Goal: Use online tool/utility: Use online tool/utility

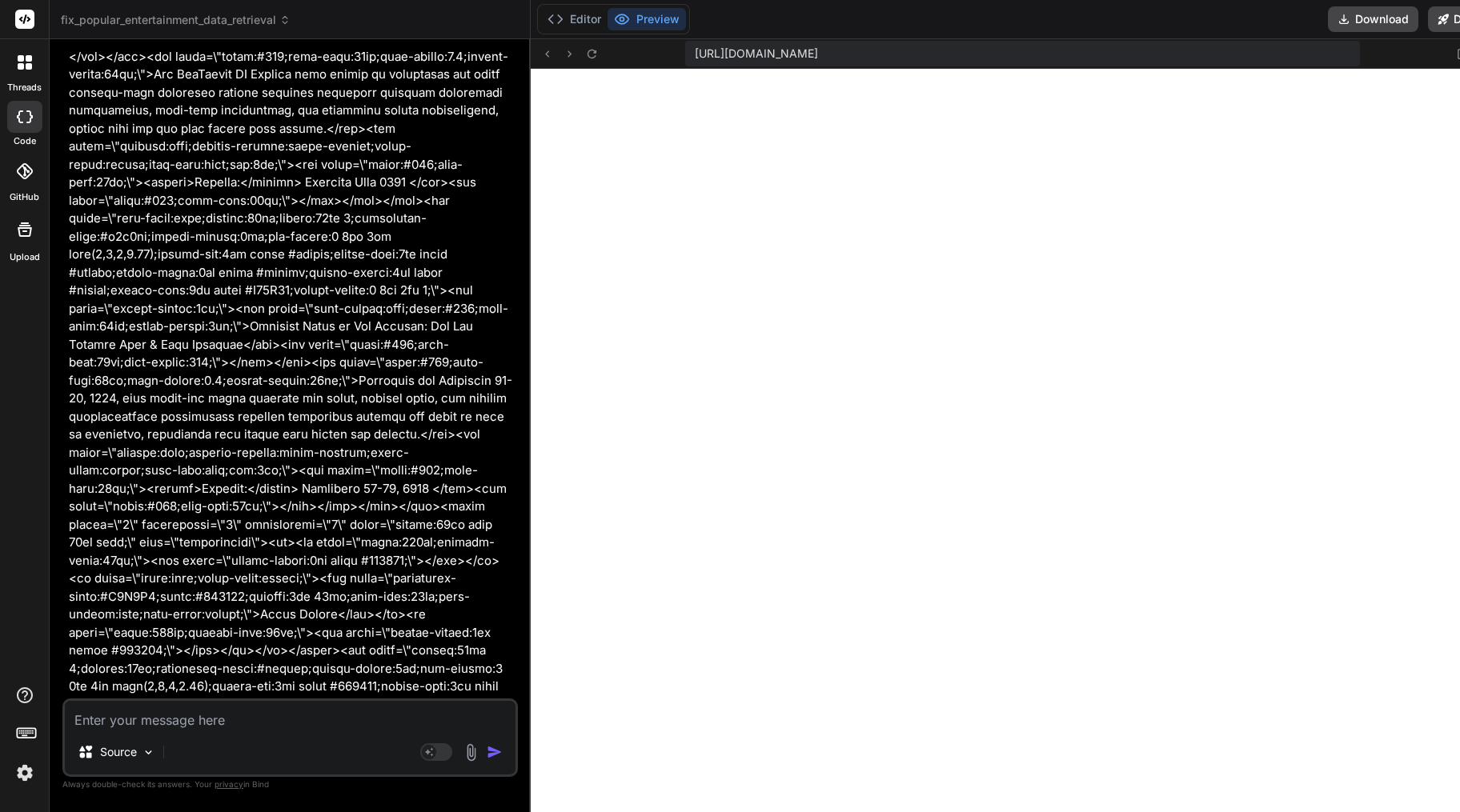
scroll to position [11338, 0]
click at [206, 720] on textarea at bounding box center [290, 715] width 451 height 29
type textarea "r"
type textarea "x"
type textarea "re"
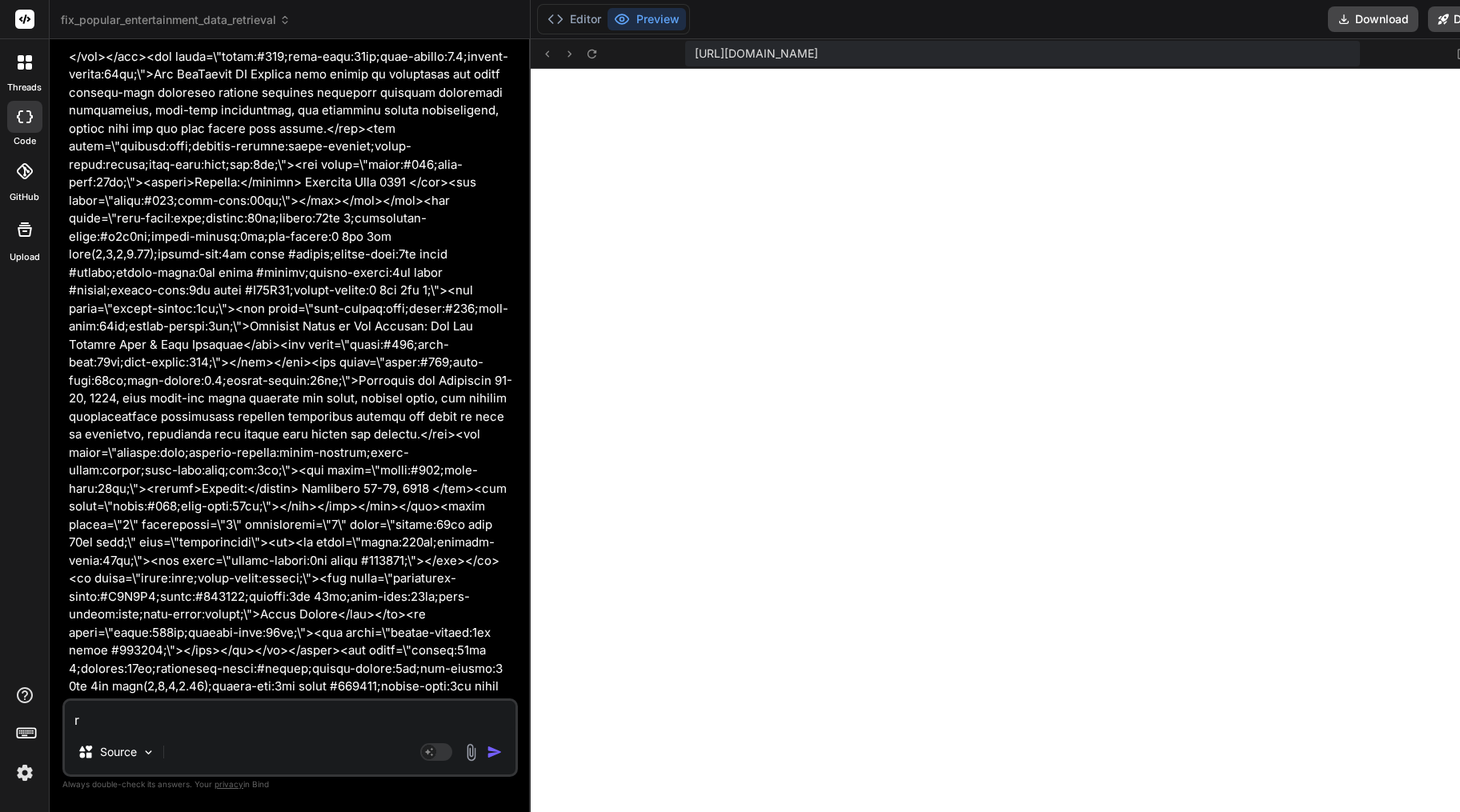
type textarea "x"
type textarea "red"
type textarea "x"
type textarea "redn"
type textarea "x"
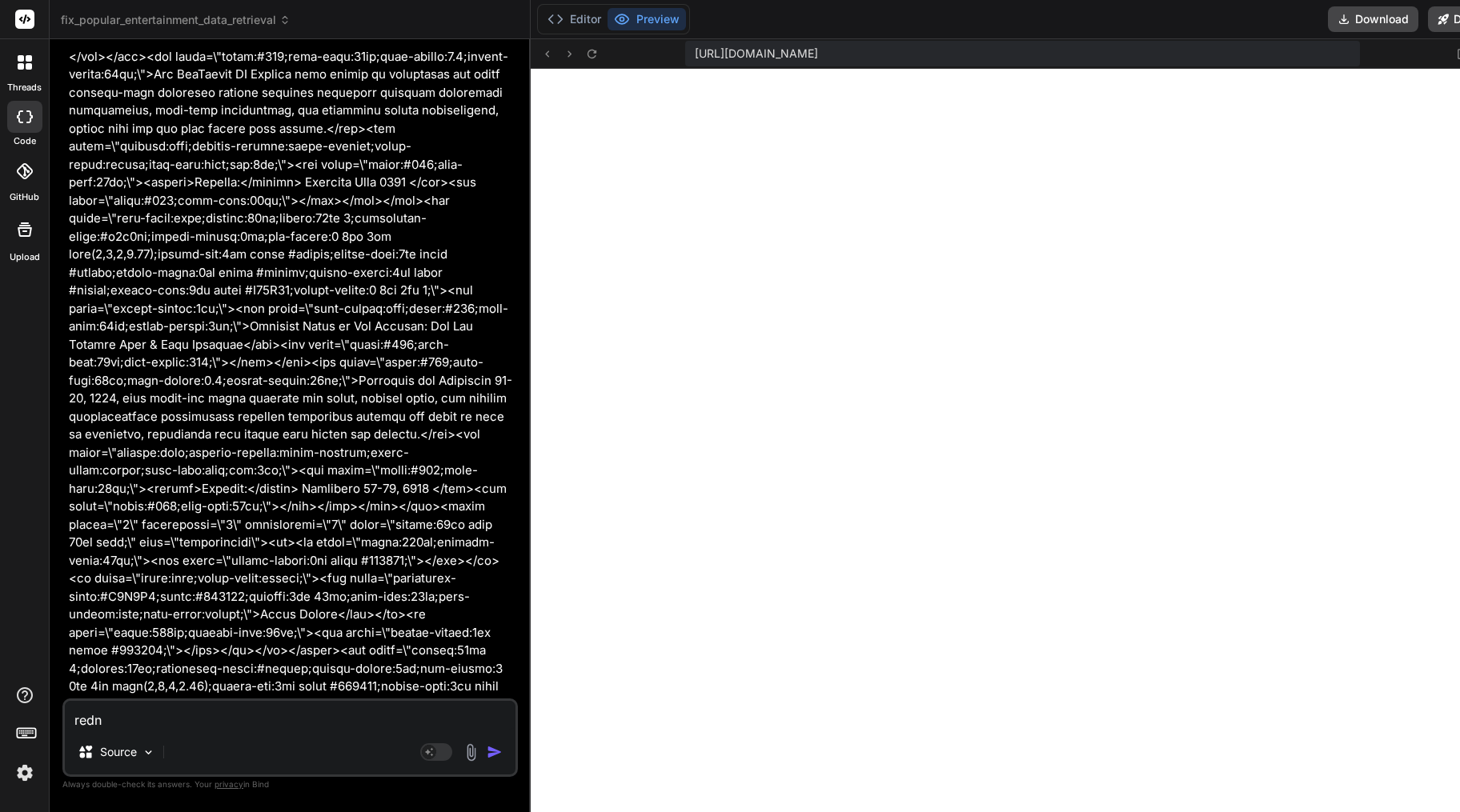
type textarea "redne"
type textarea "x"
type textarea "[PERSON_NAME]"
type textarea "x"
type textarea "[PERSON_NAME]"
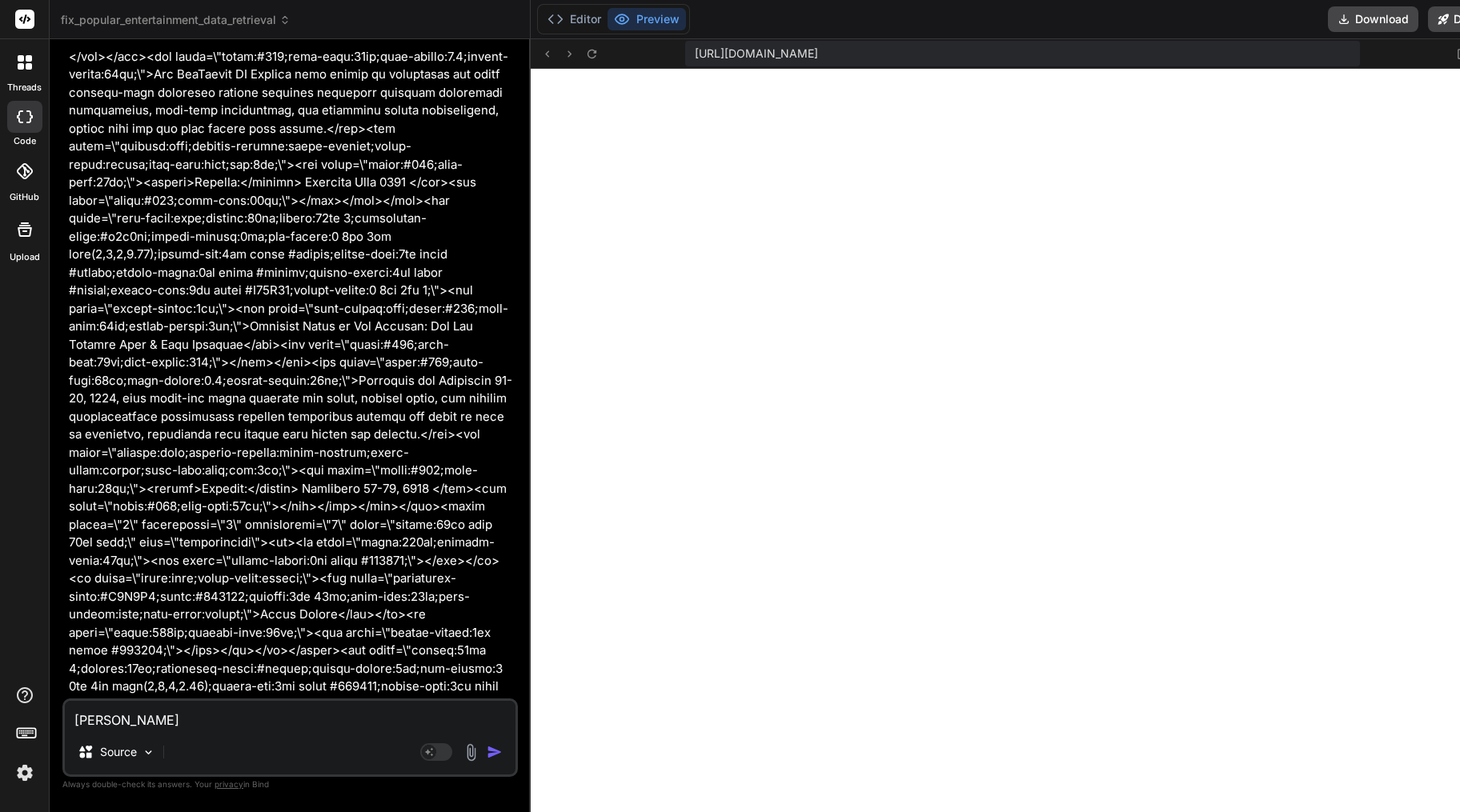
type textarea "x"
type textarea "[PERSON_NAME]"
type textarea "x"
type textarea "redne"
type textarea "x"
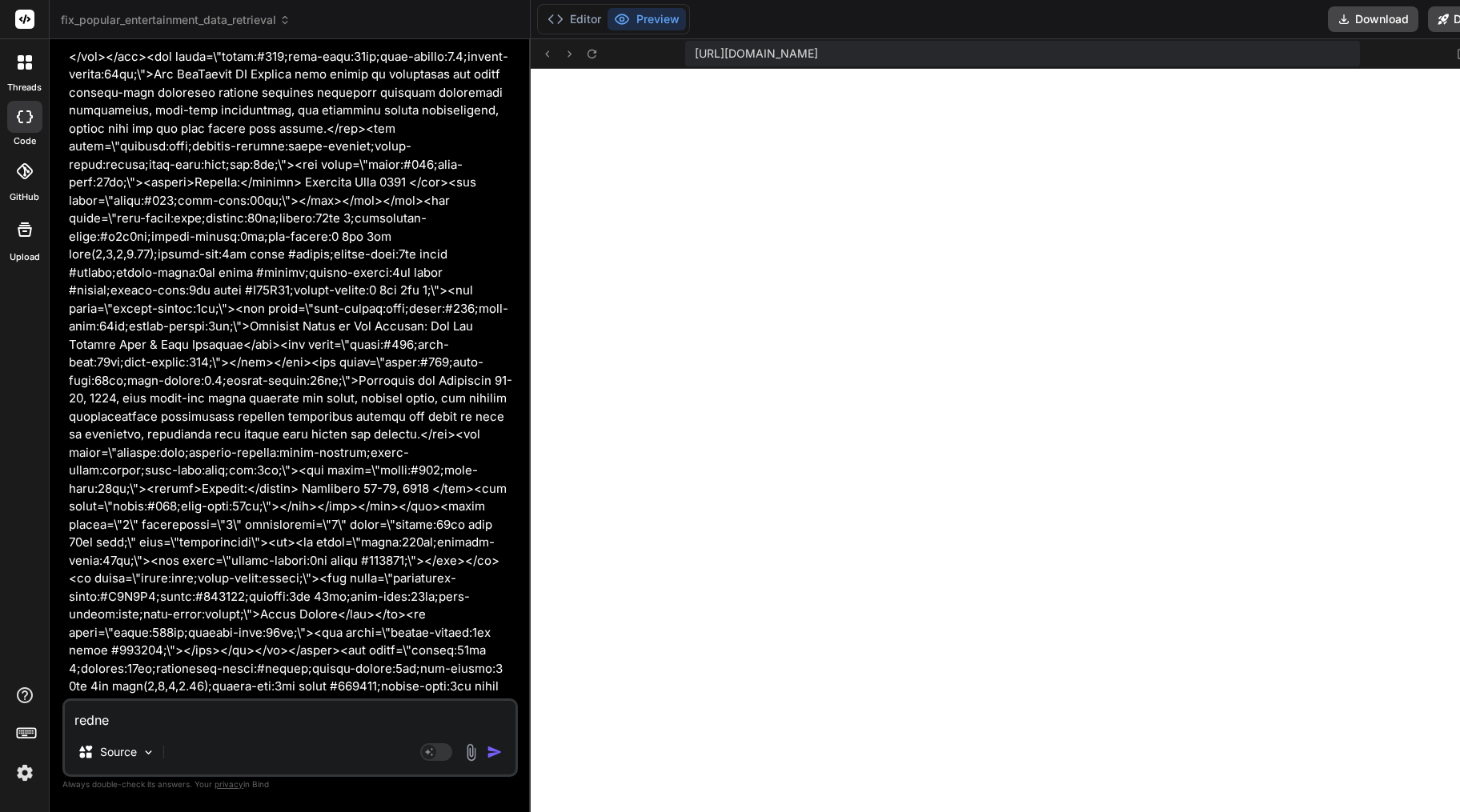
type textarea "redn"
type textarea "x"
type textarea "red"
type textarea "x"
type textarea "re"
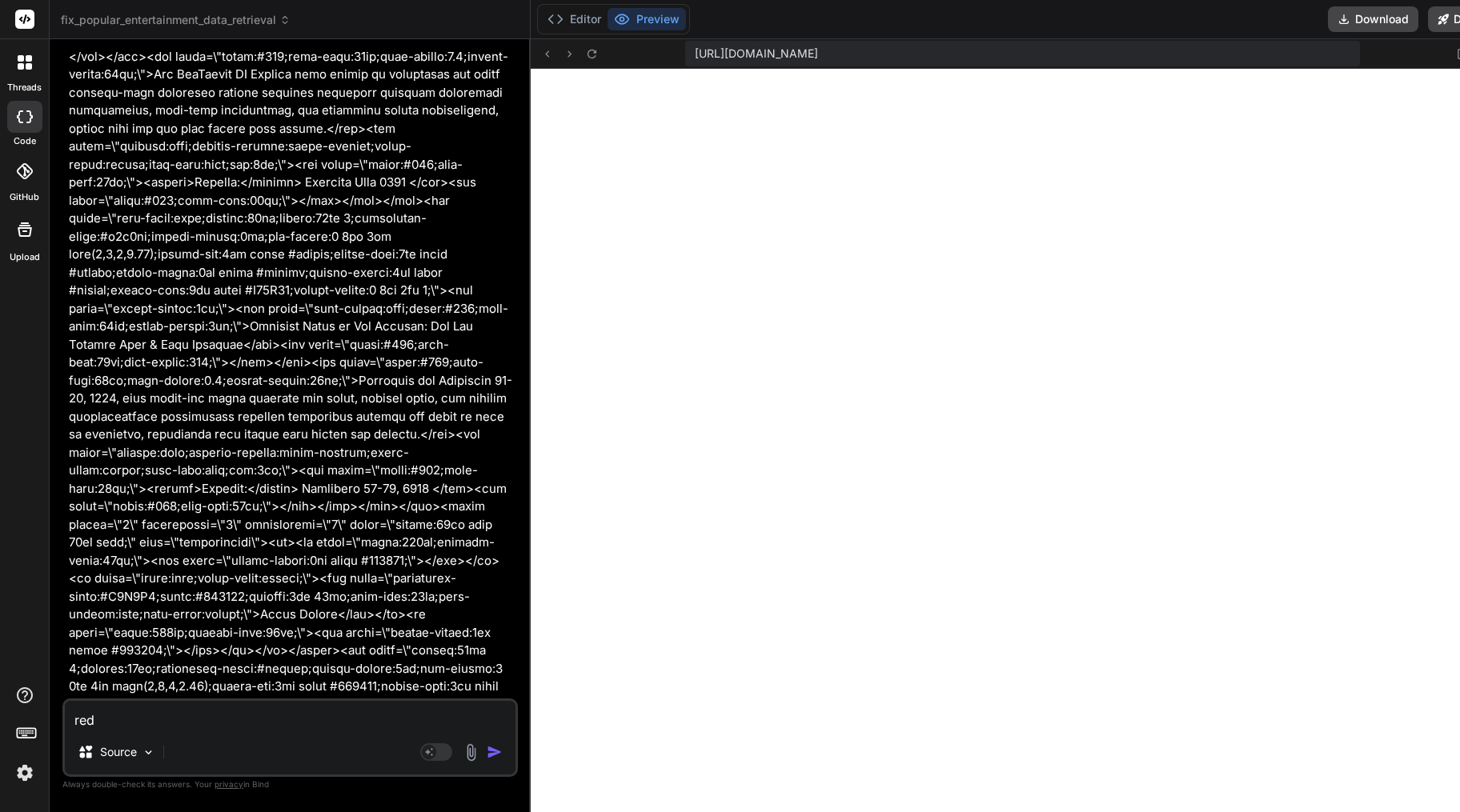
type textarea "x"
type textarea "ren"
type textarea "x"
type textarea "rend"
type textarea "x"
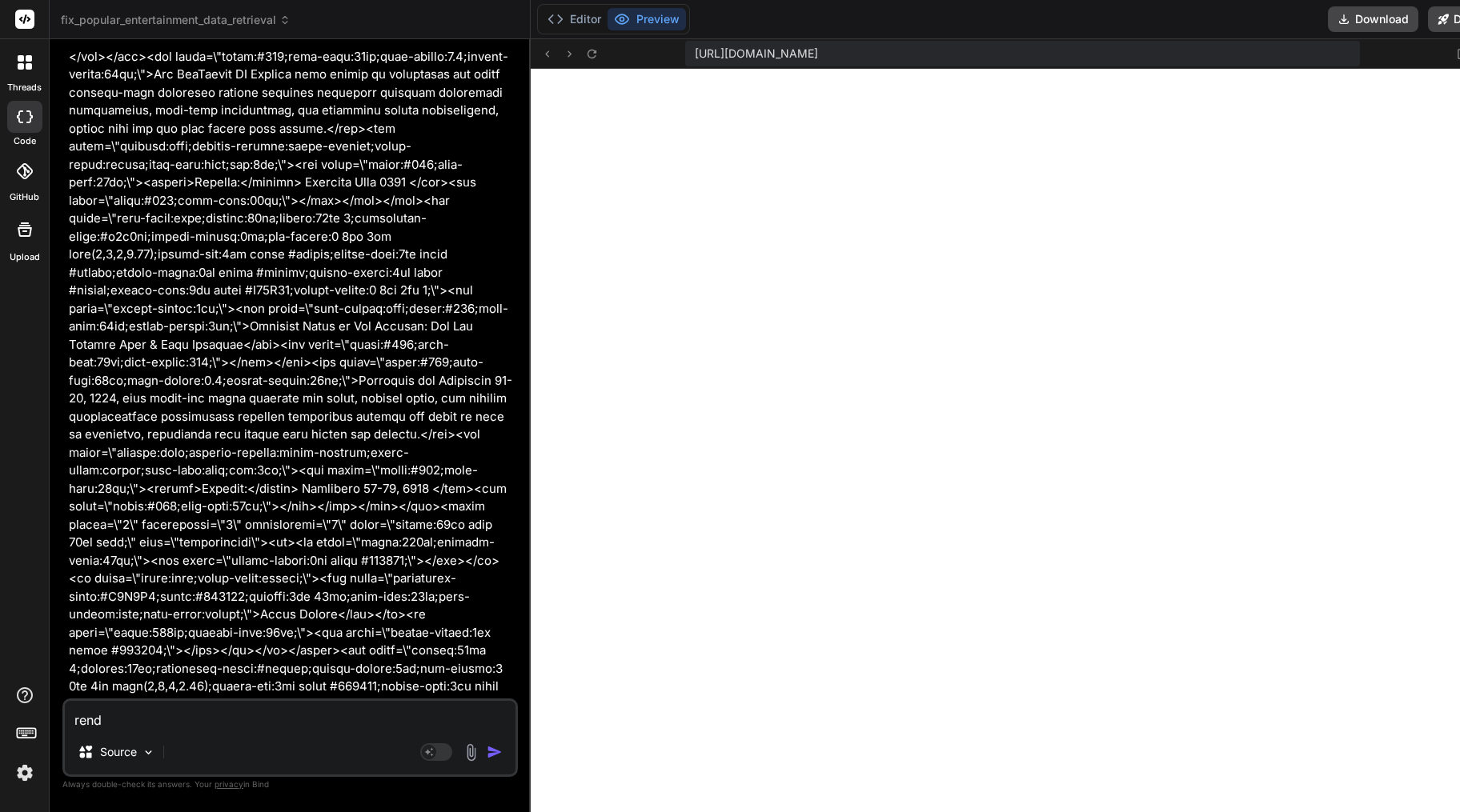
type textarea "[PERSON_NAME]"
type textarea "x"
type textarea "render"
type textarea "x"
type textarea "render"
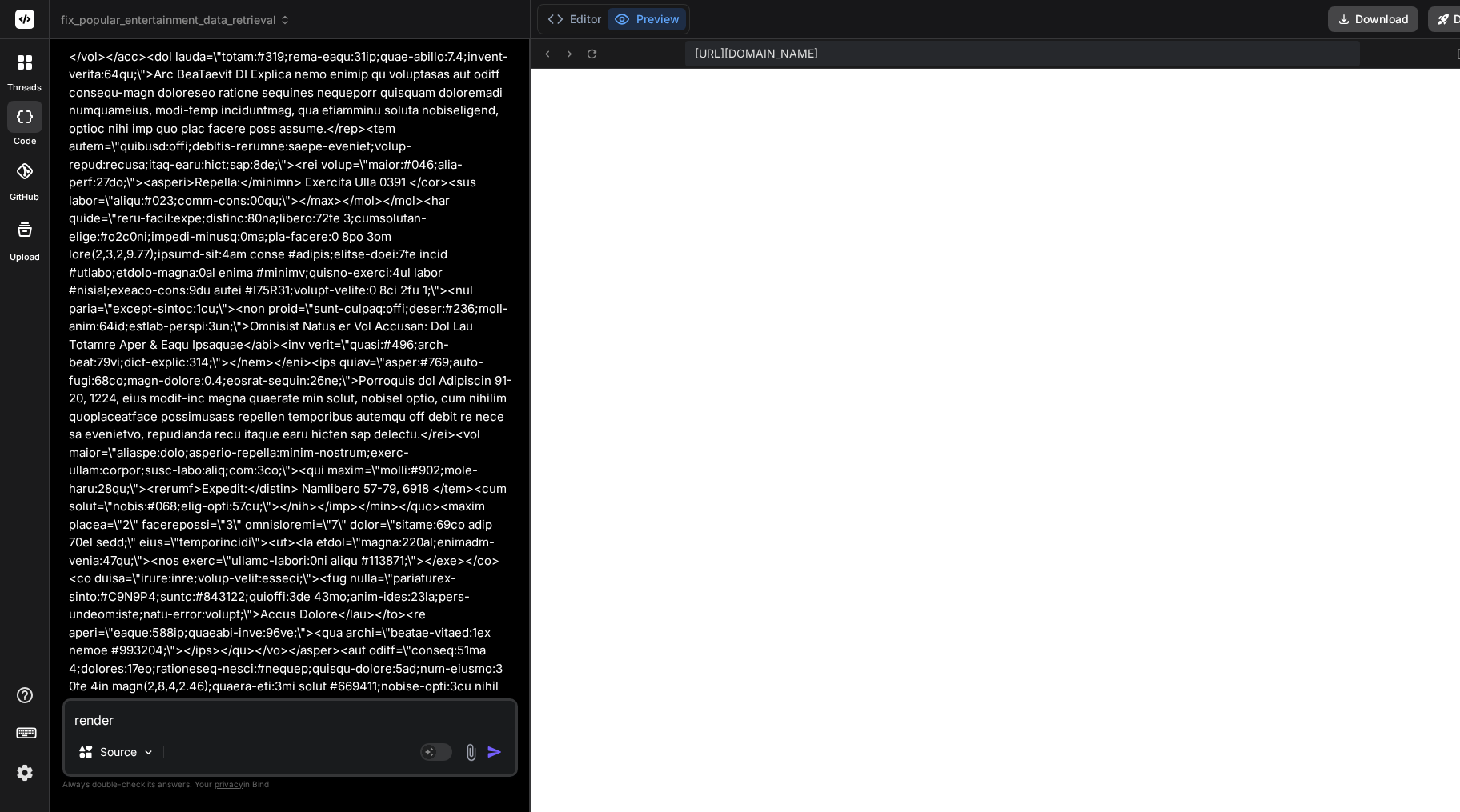
type textarea "x"
type textarea "render t"
type textarea "x"
type textarea "render th"
type textarea "x"
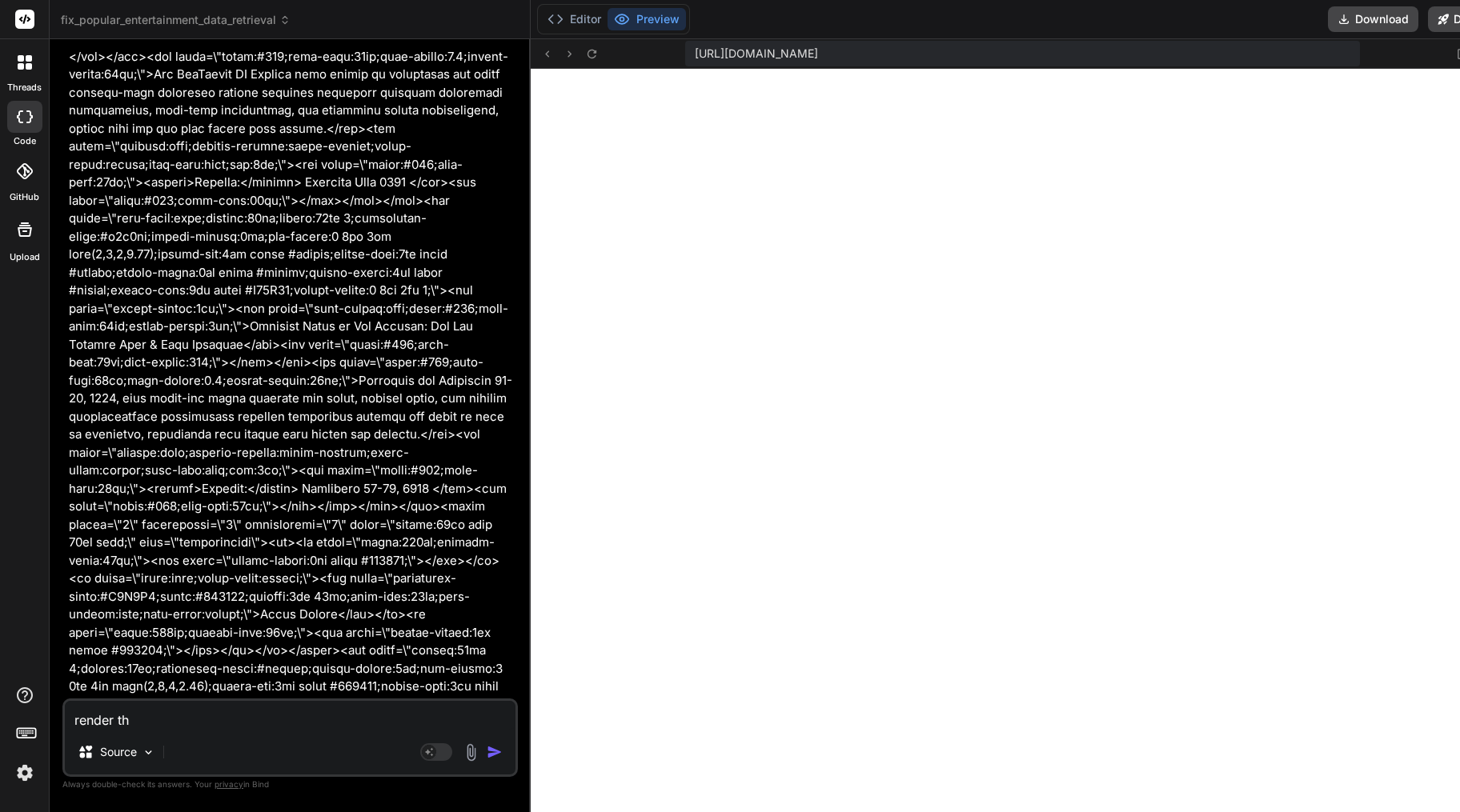
type textarea "render thi"
type textarea "x"
type textarea "render this"
type textarea "x"
type textarea "render this"
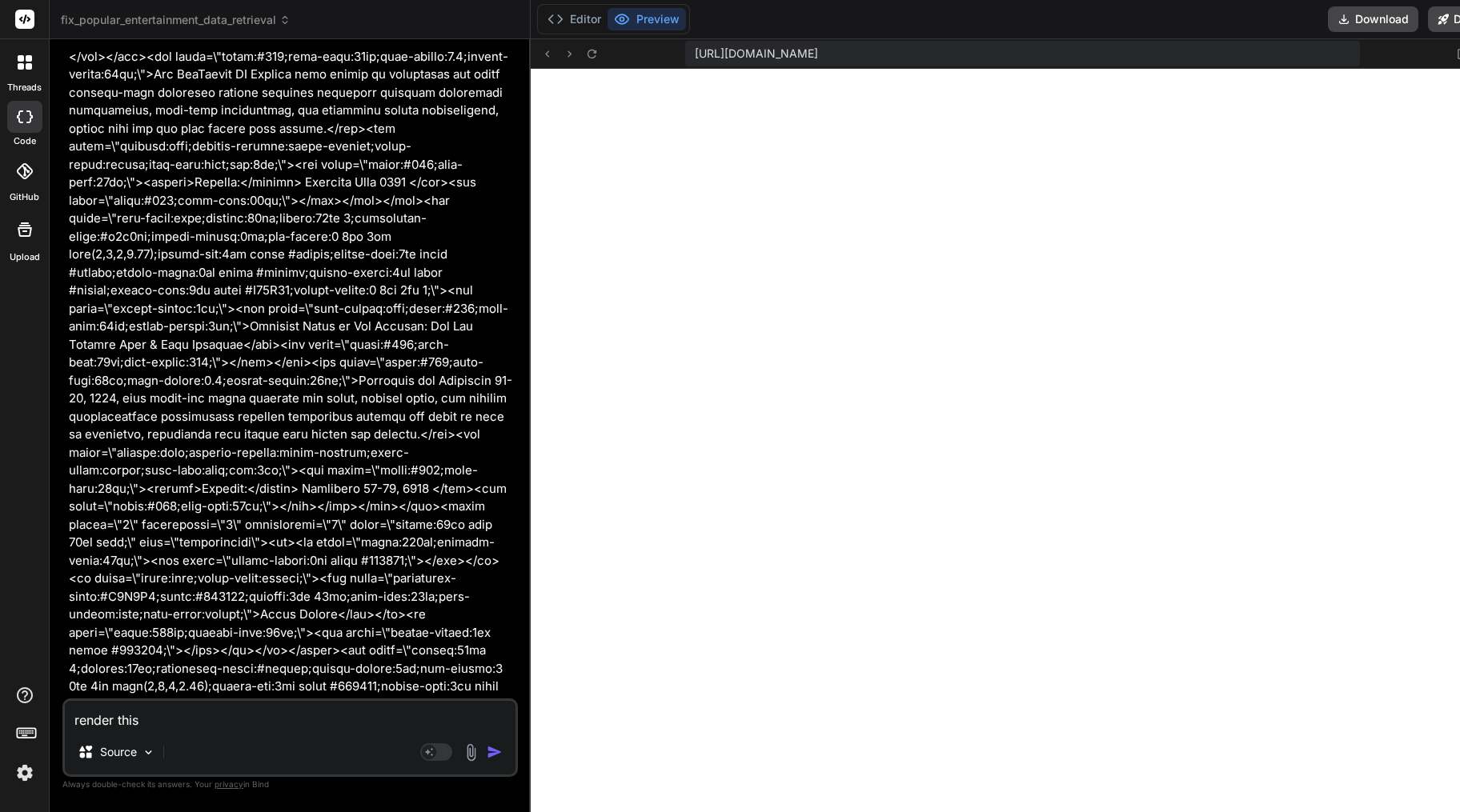
type textarea "x"
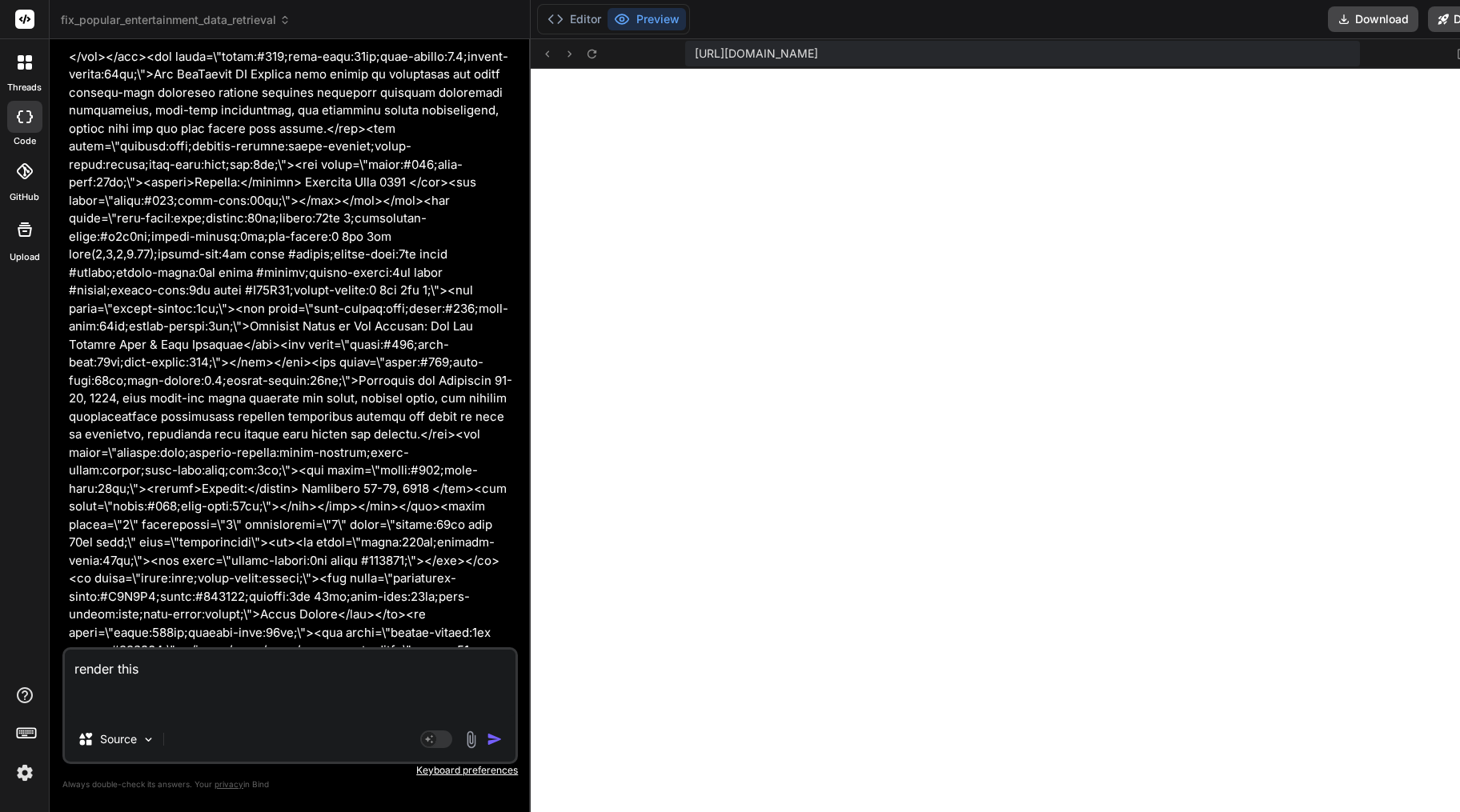
type textarea "render this { "htmlSnippet": "<!DOCTYPE html><html lang=\"en\"><head><meta char…"
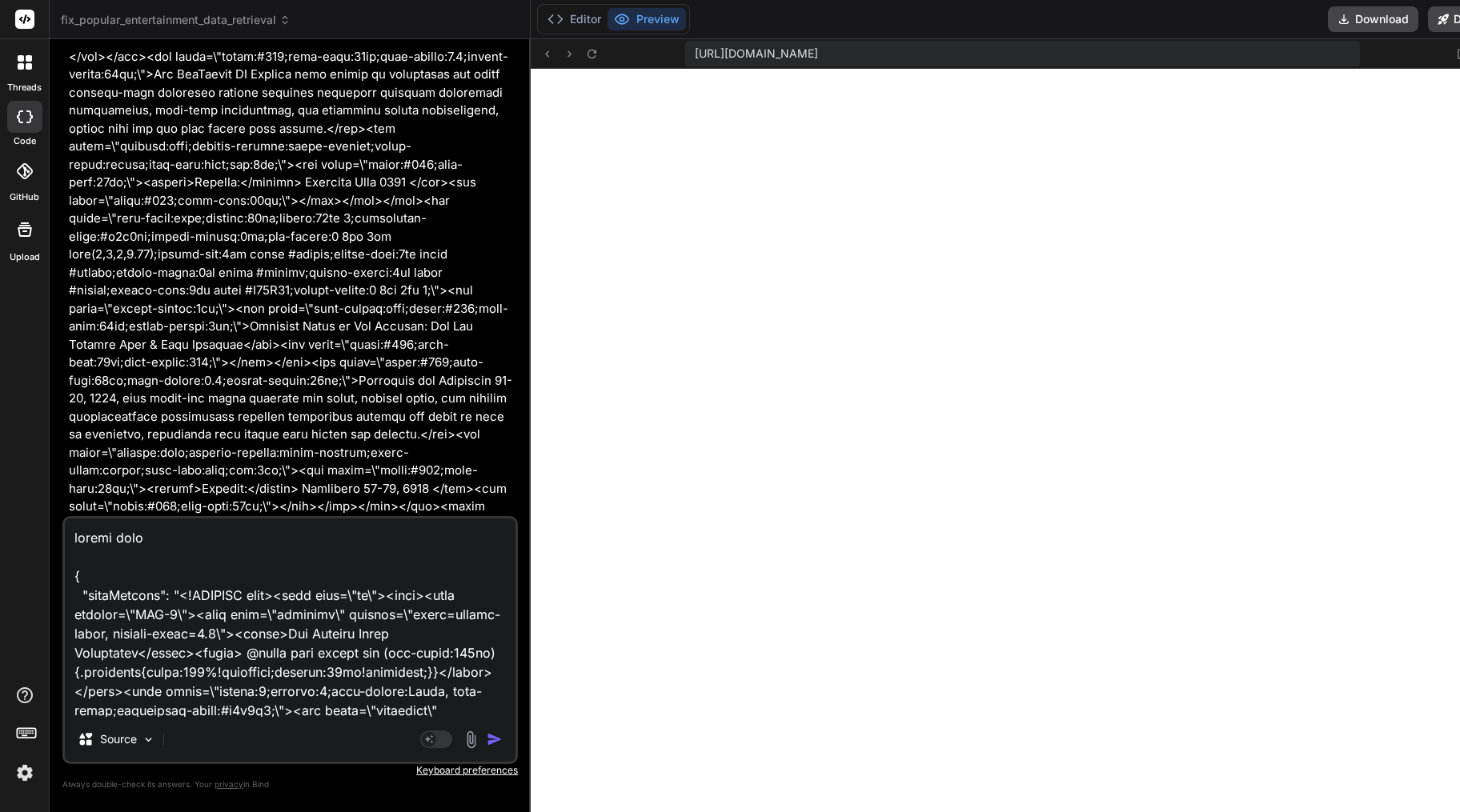
scroll to position [11332, 0]
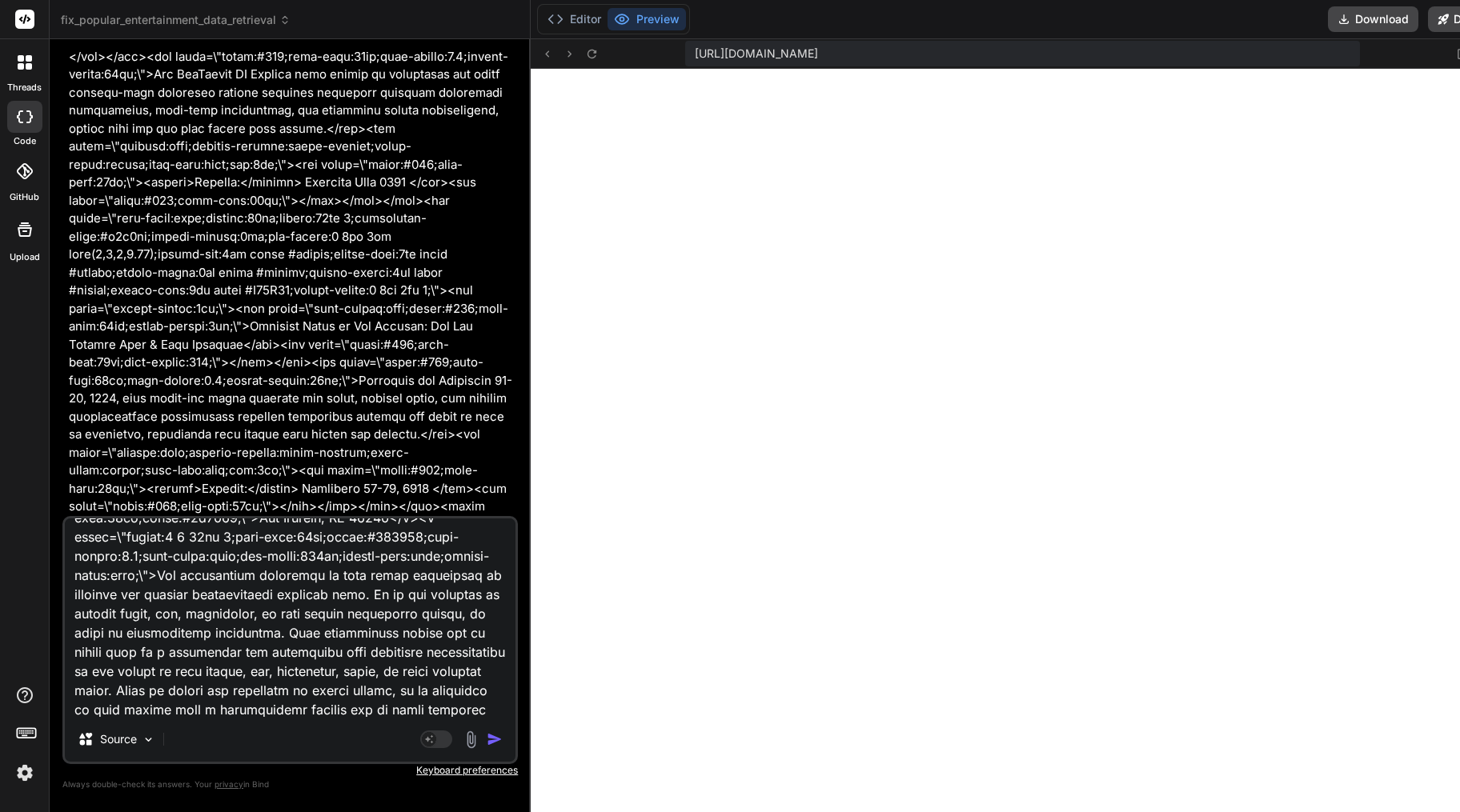
type textarea "x"
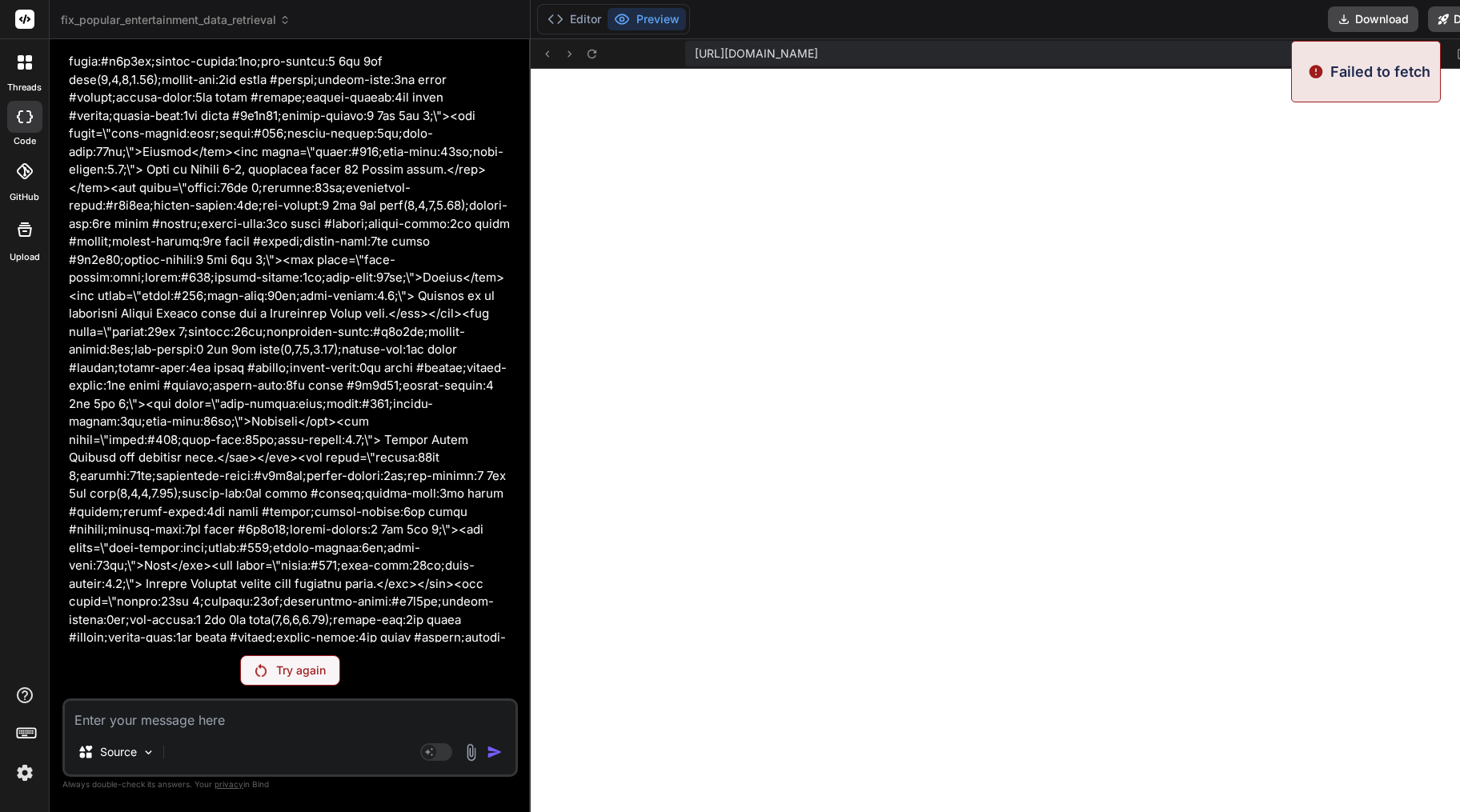
scroll to position [105680, 0]
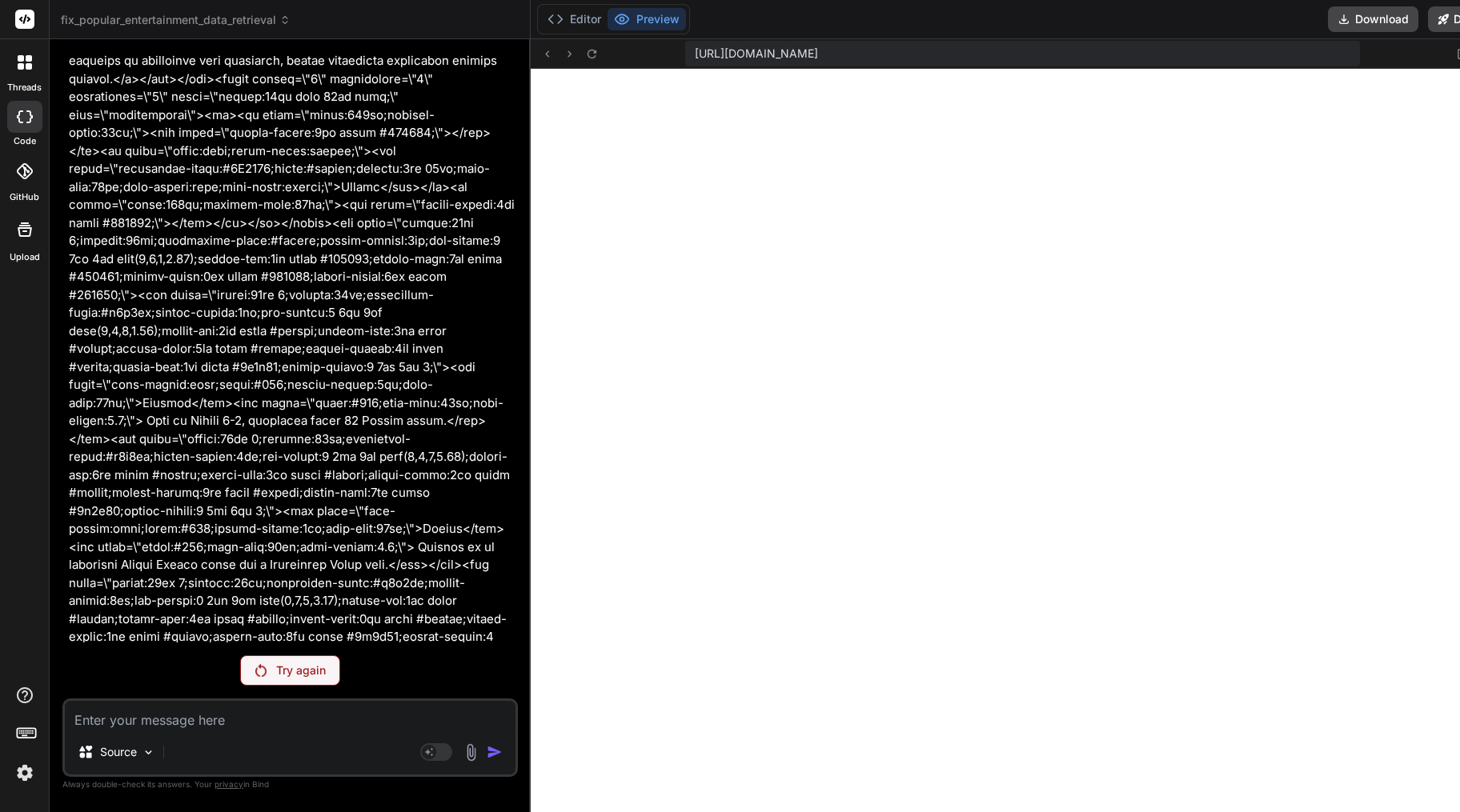
click at [276, 665] on div "Try again" at bounding box center [290, 670] width 100 height 31
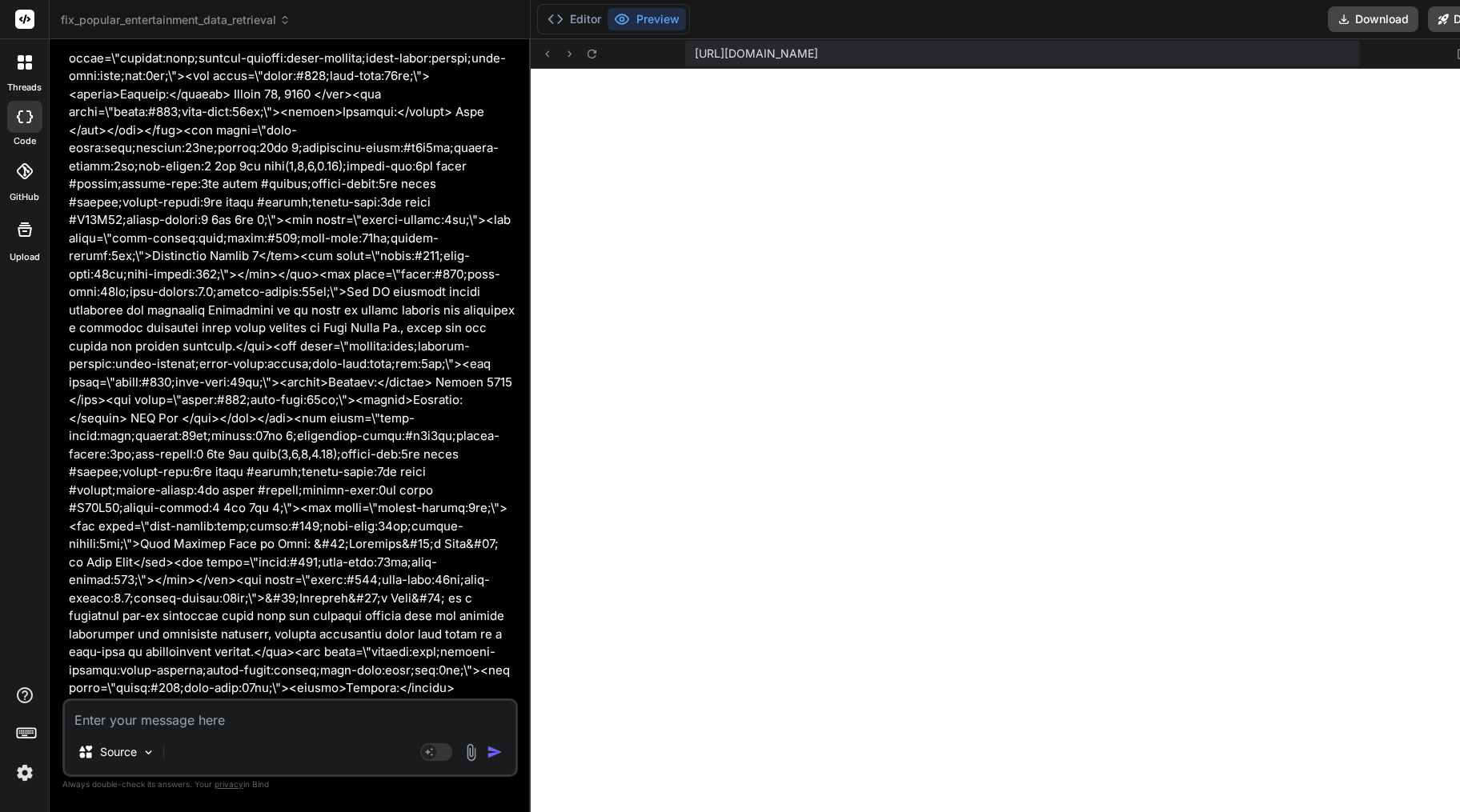
scroll to position [114633, 0]
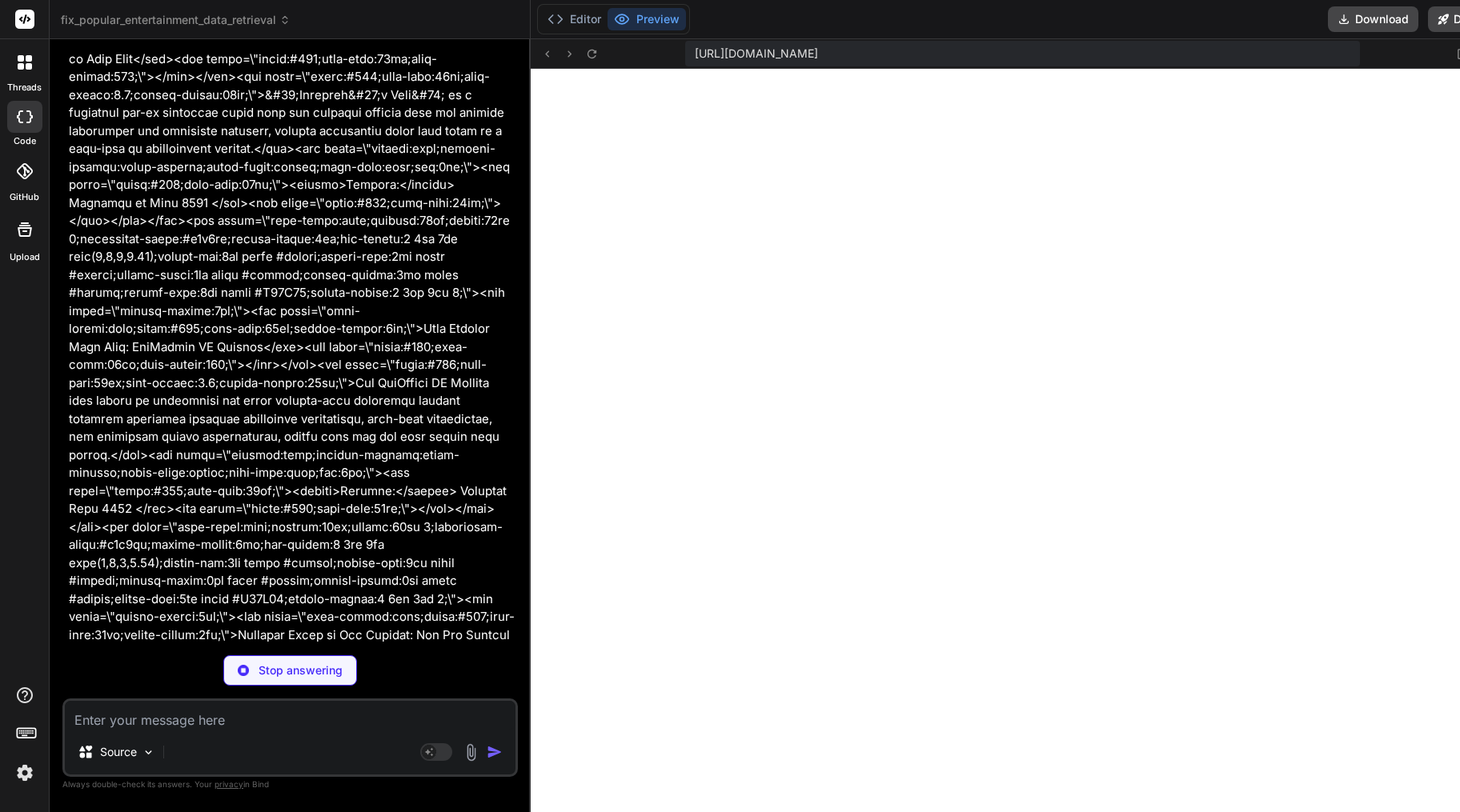
type textarea "x"
type textarea "} }"
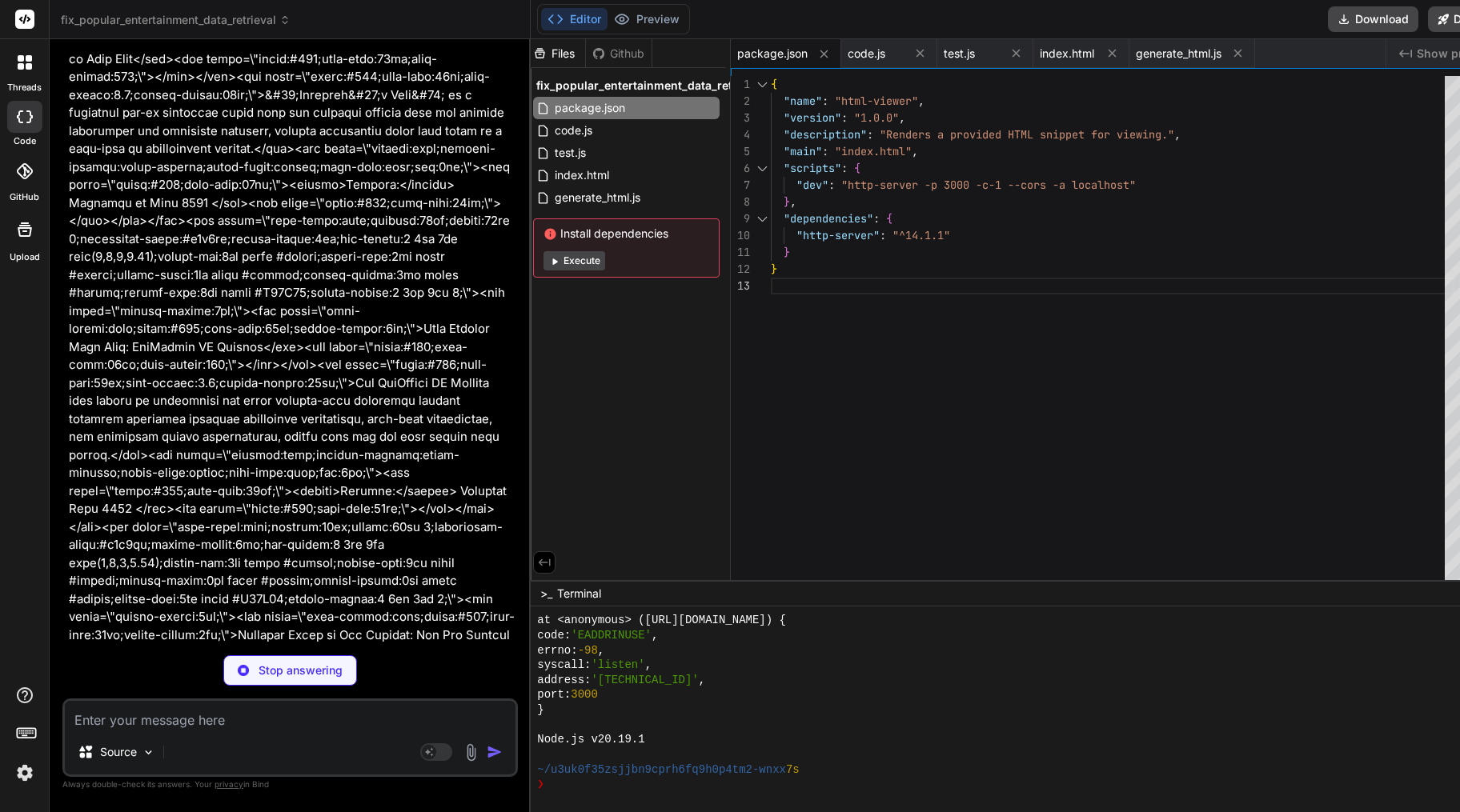
type textarea "x"
type textarea "professionals in the fields of real estate, tax, accounting, legal, or other re…"
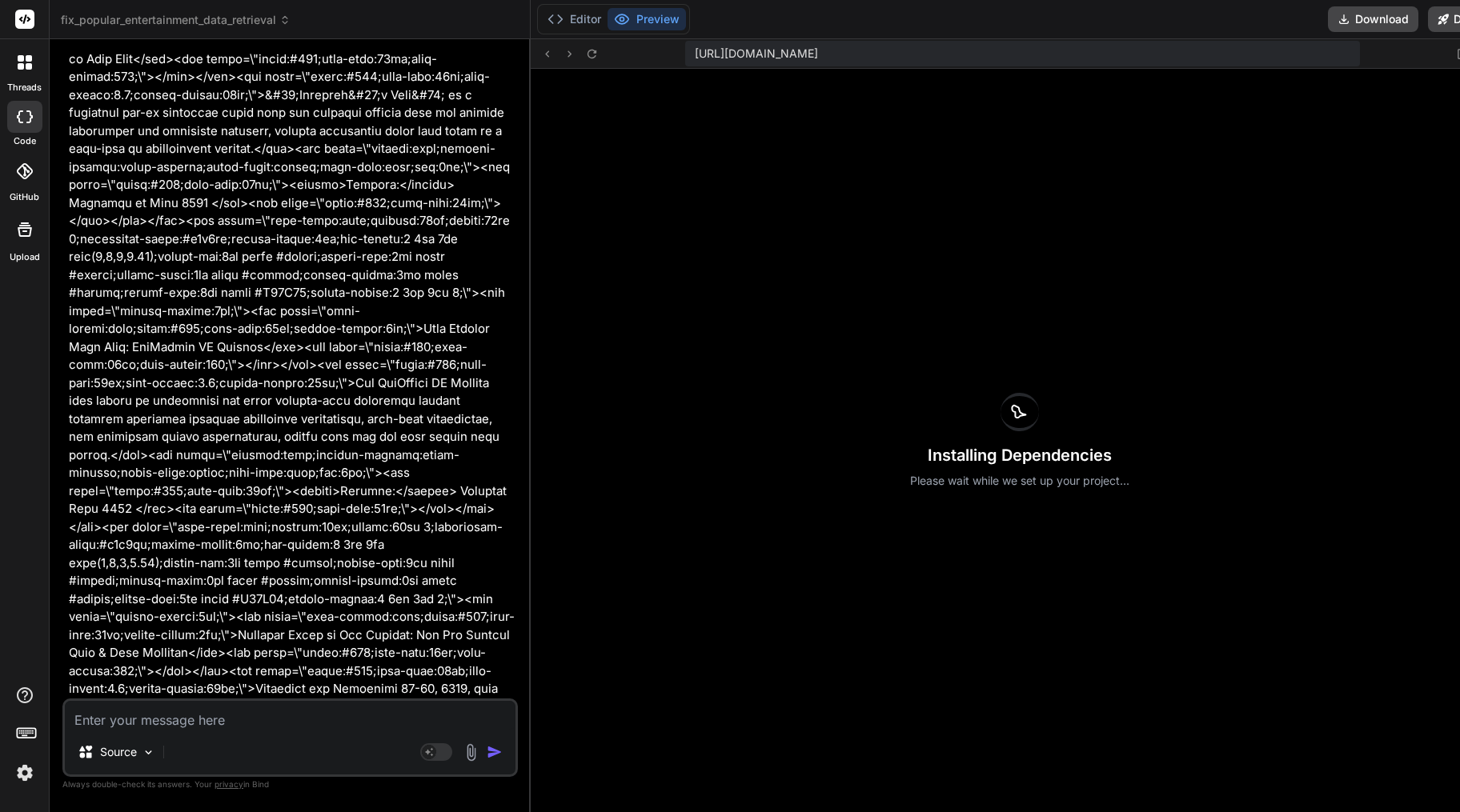
scroll to position [11517, 0]
type textarea "x"
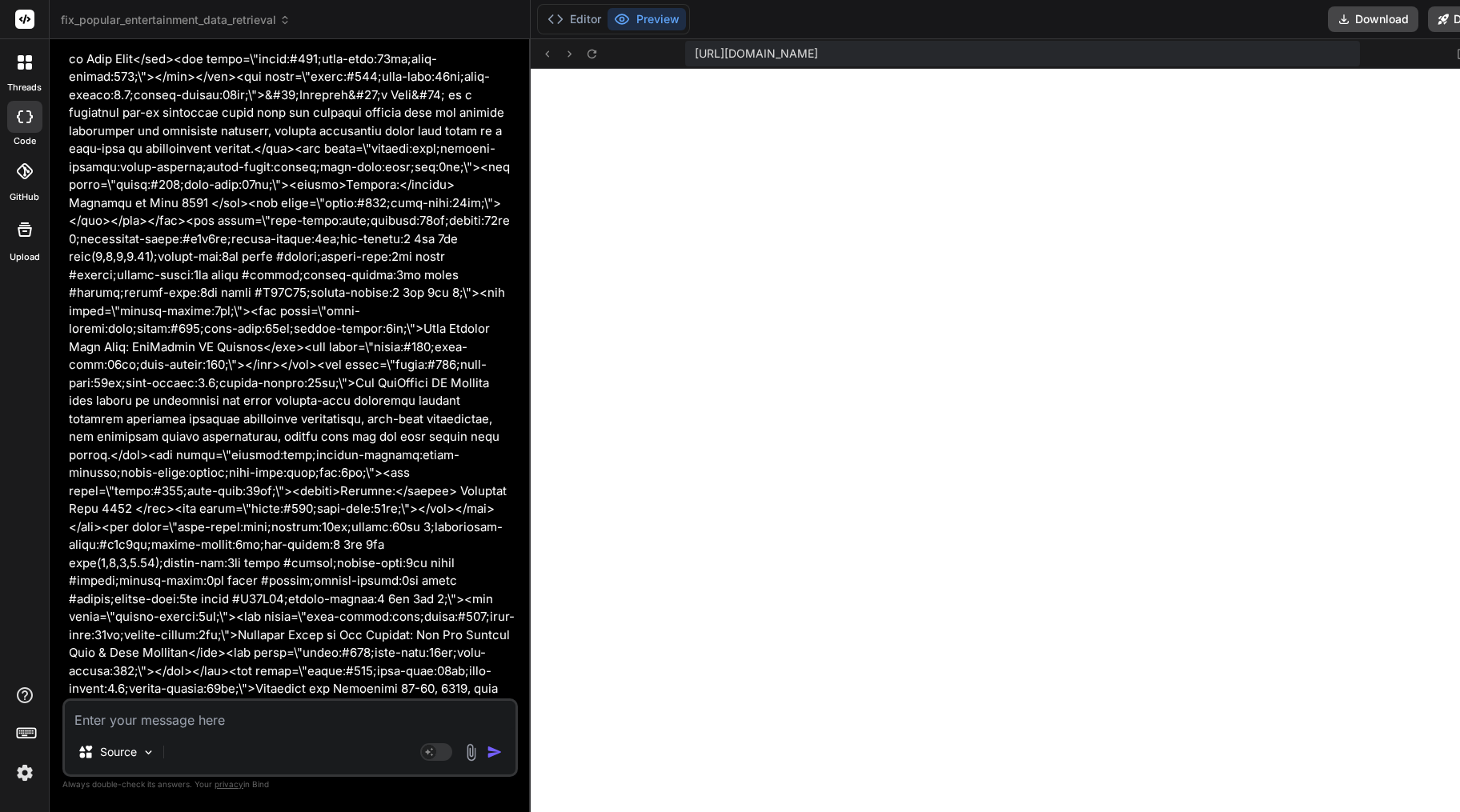
scroll to position [11935, 0]
